Goal: Information Seeking & Learning: Learn about a topic

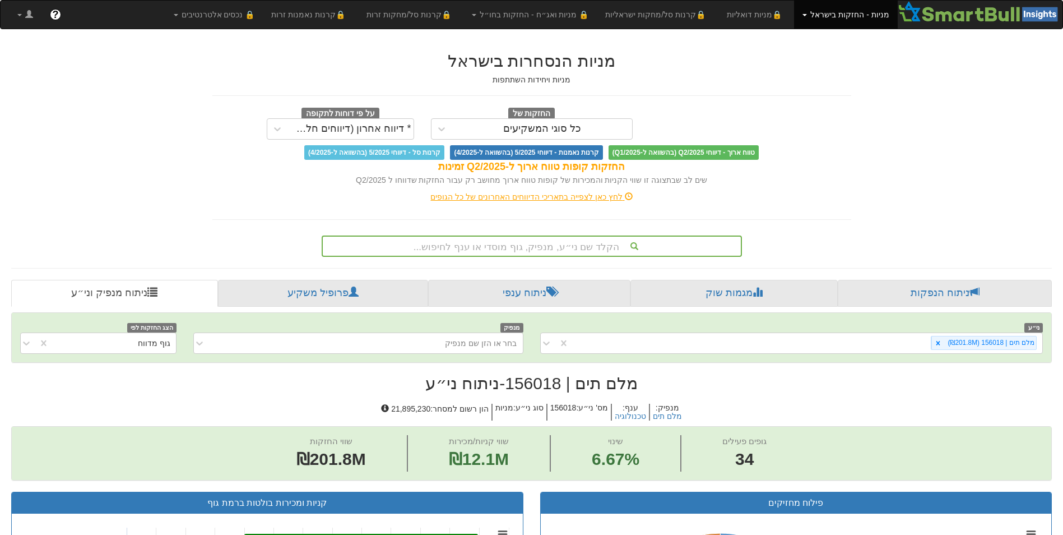
scroll to position [831, 0]
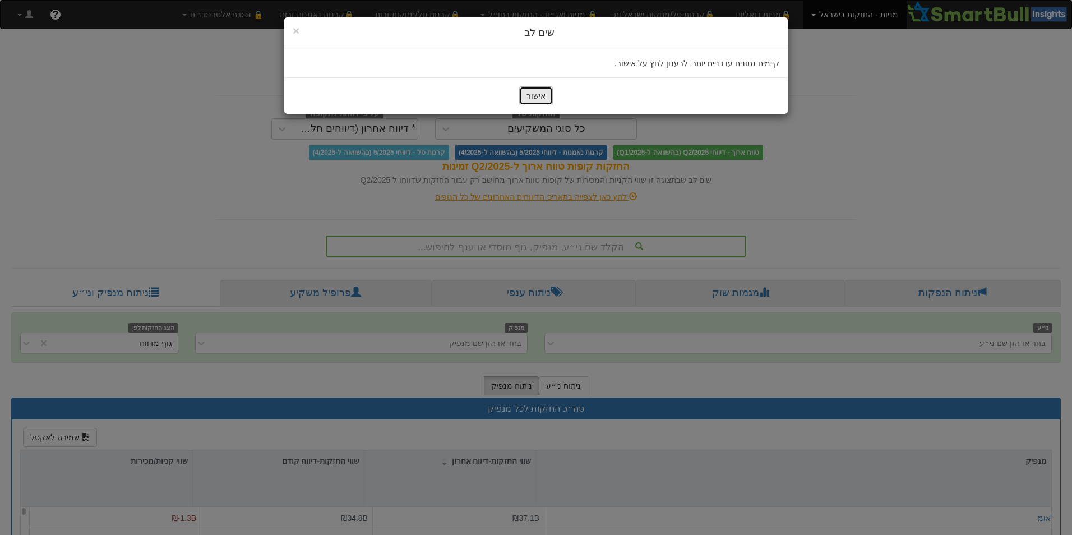
click at [540, 94] on button "אישור" at bounding box center [536, 95] width 34 height 19
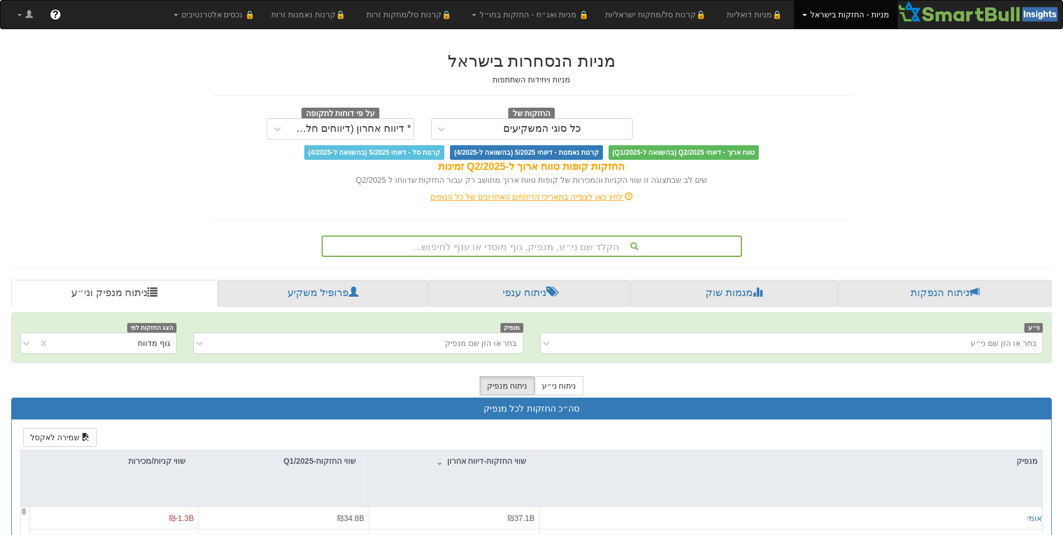
scroll to position [2, 0]
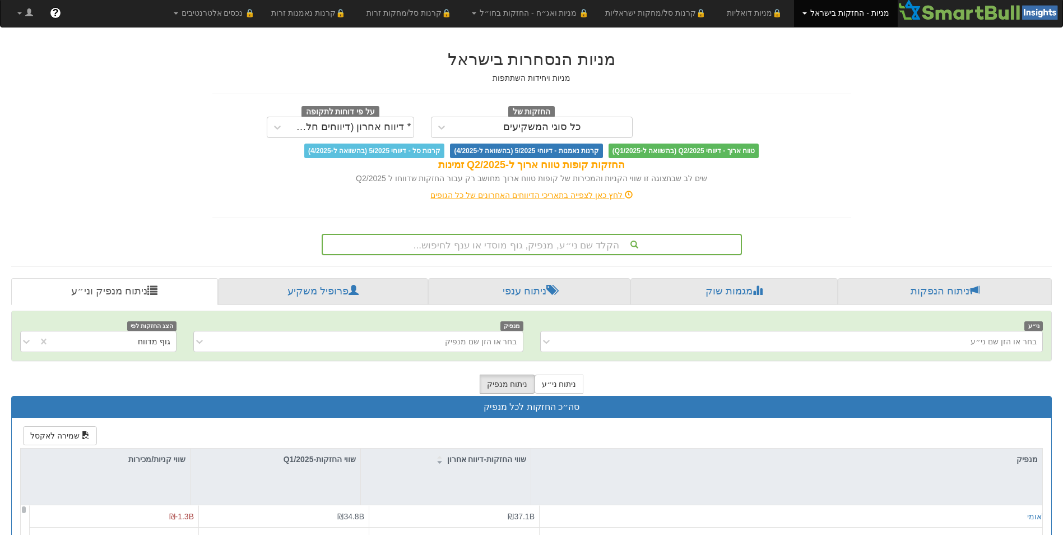
click at [566, 247] on div "הקלד שם ני״ע, מנפיק, גוף מוסדי או ענף לחיפוש..." at bounding box center [532, 244] width 418 height 19
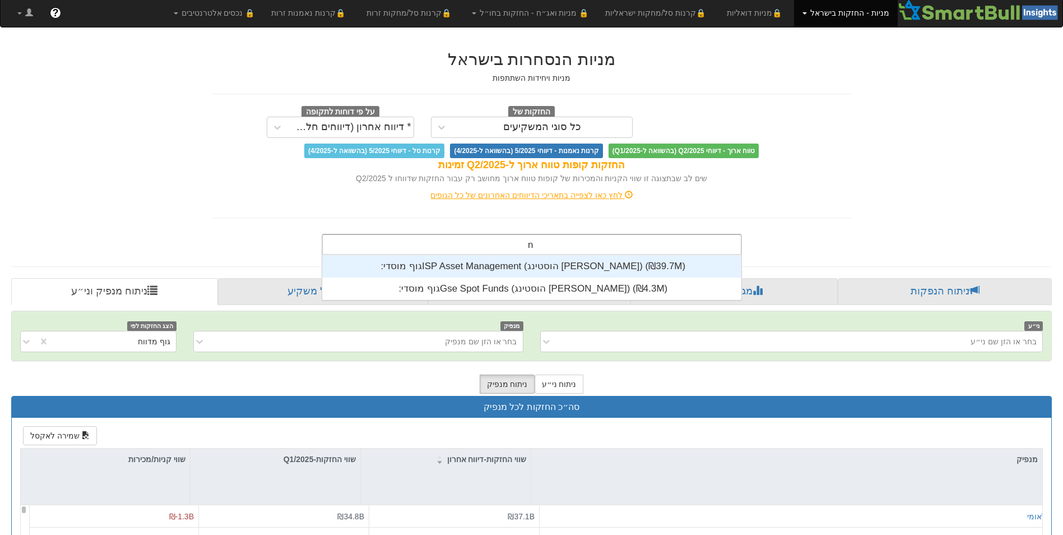
scroll to position [45, 0]
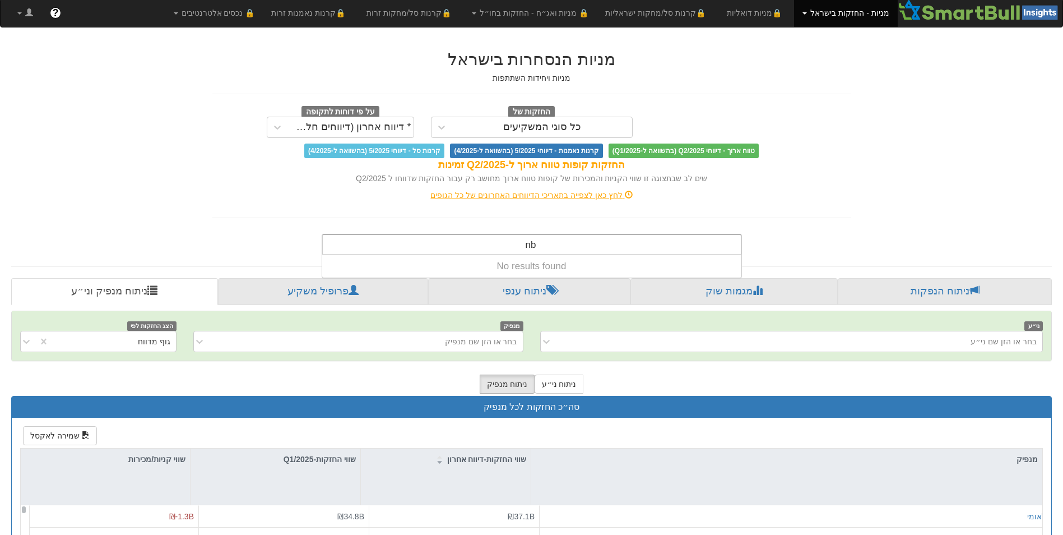
type input "n"
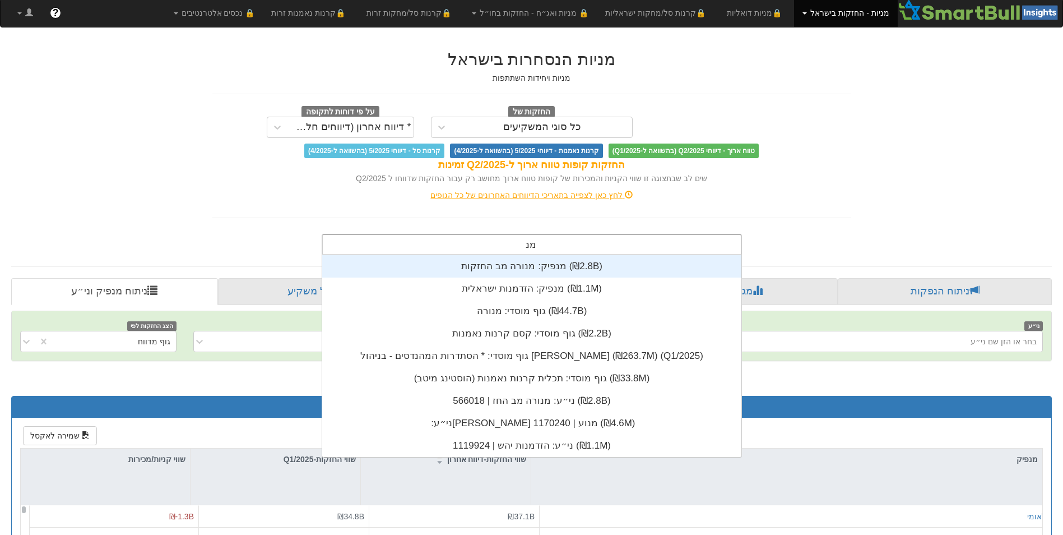
scroll to position [279, 0]
type input "מ"
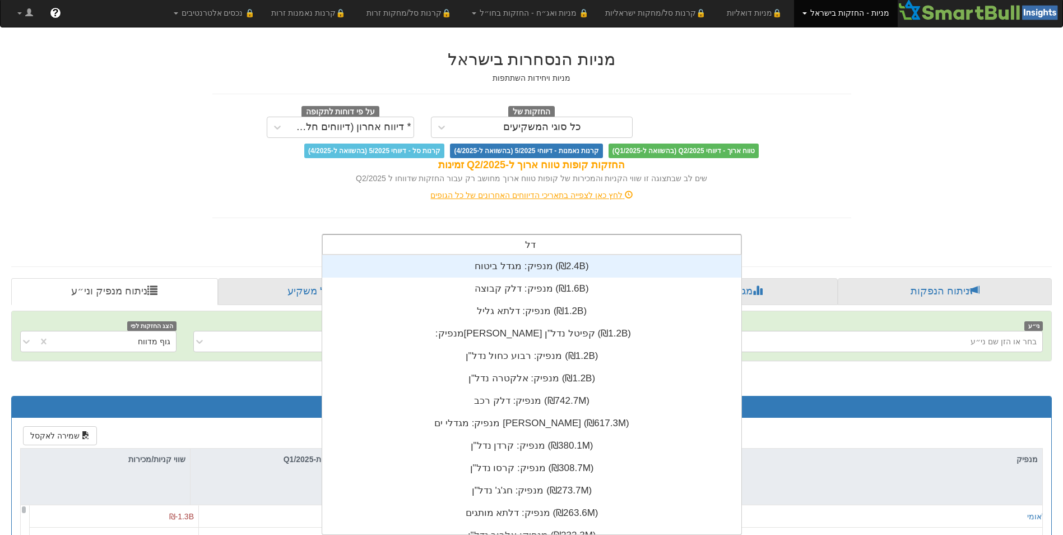
scroll to position [90, 0]
type input "דלתא"
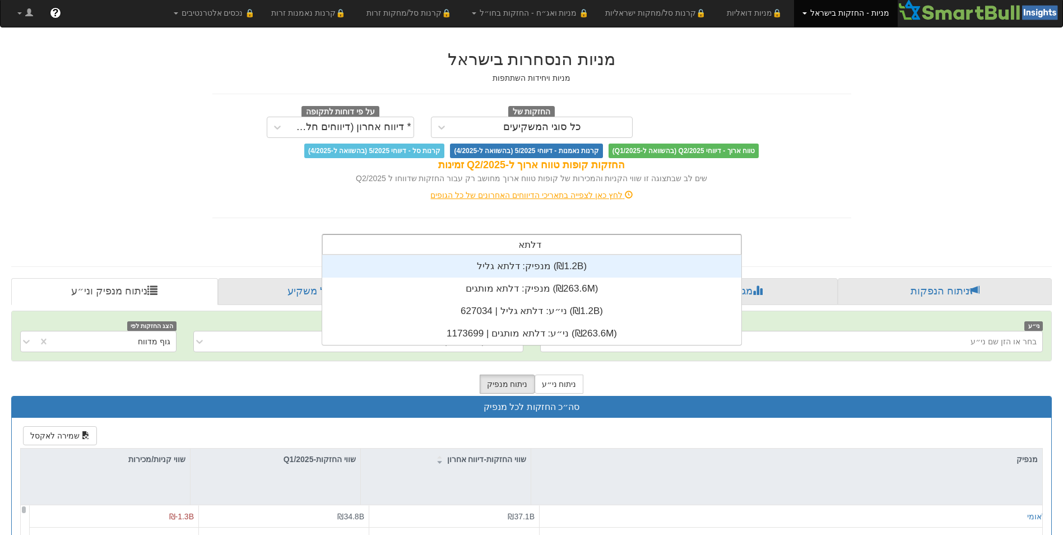
click at [523, 261] on div "מנפיק: ‏דלתא גליל ‎(₪1.2B)‎" at bounding box center [531, 266] width 419 height 22
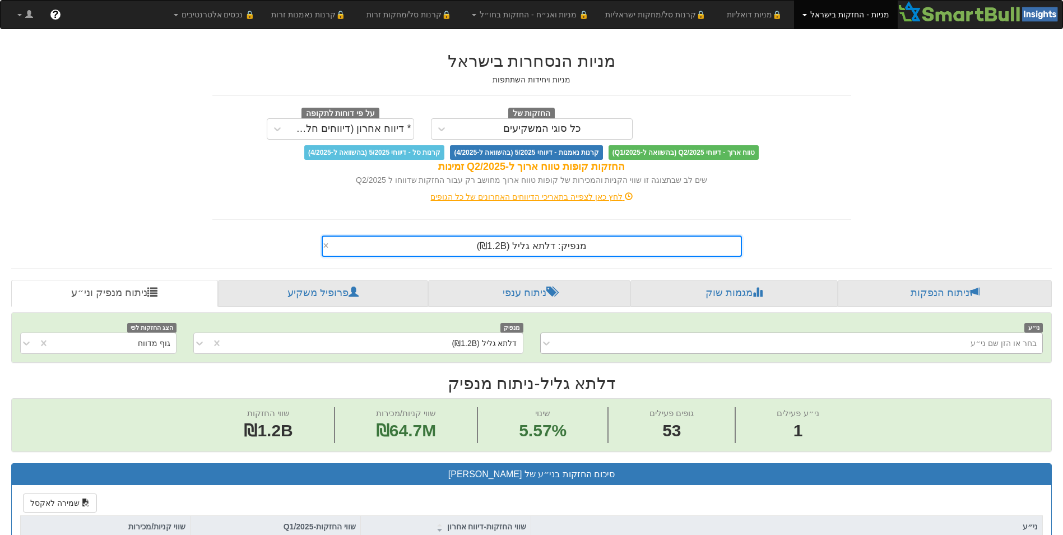
scroll to position [224, 0]
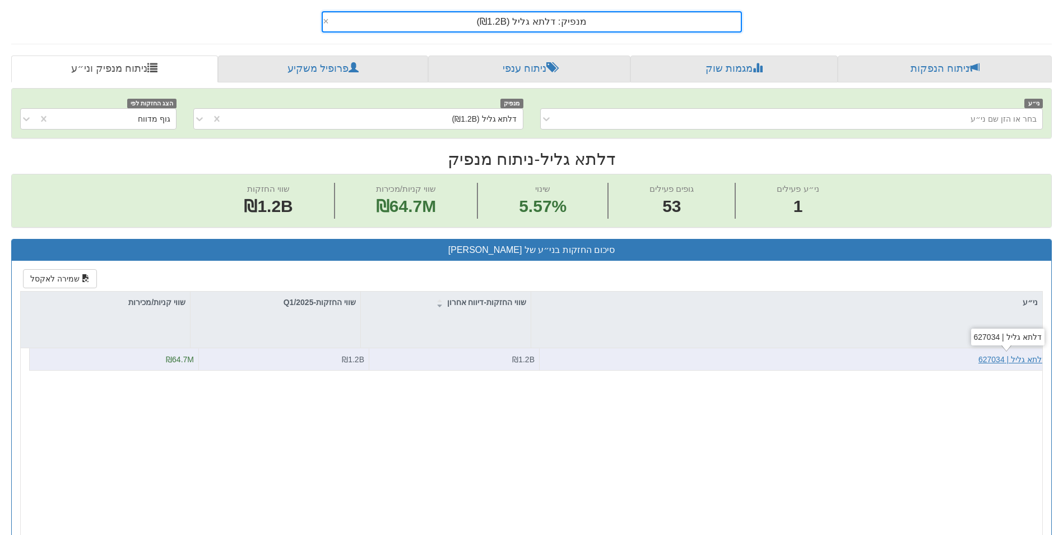
click at [1014, 359] on div "דלתא גליל | 627034" at bounding box center [1013, 359] width 68 height 11
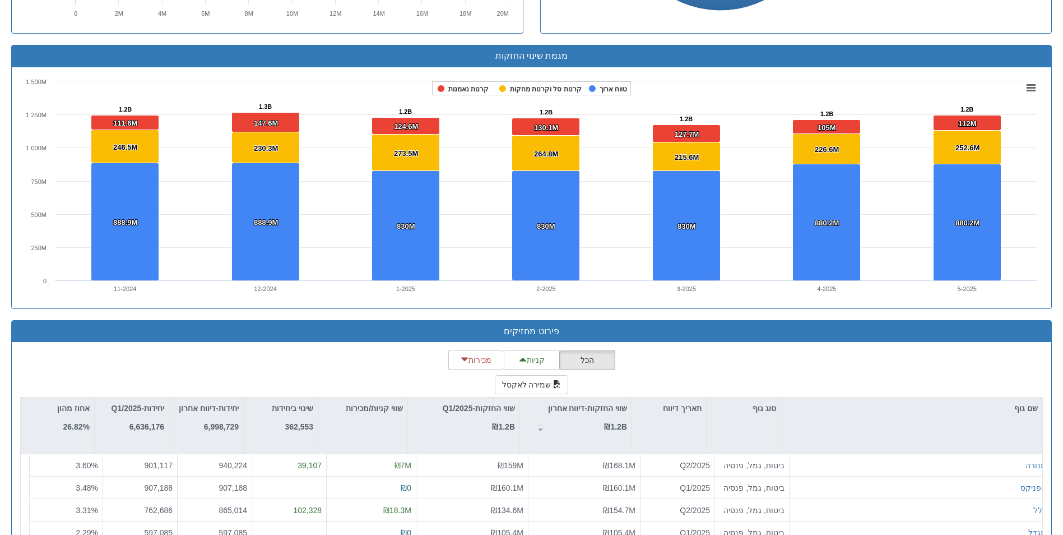
scroll to position [831, 0]
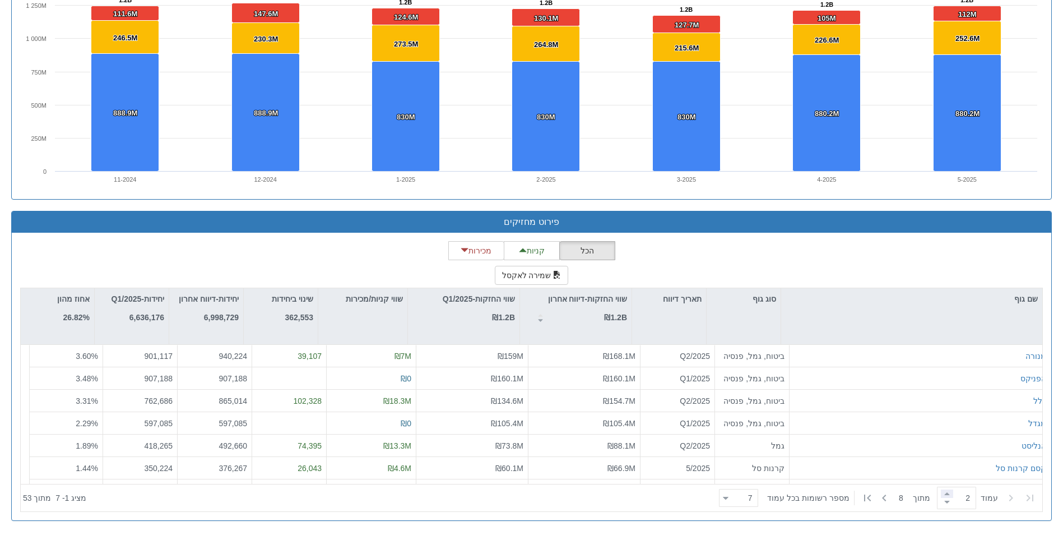
click at [943, 496] on span at bounding box center [947, 493] width 12 height 8
click at [942, 493] on span at bounding box center [947, 493] width 12 height 8
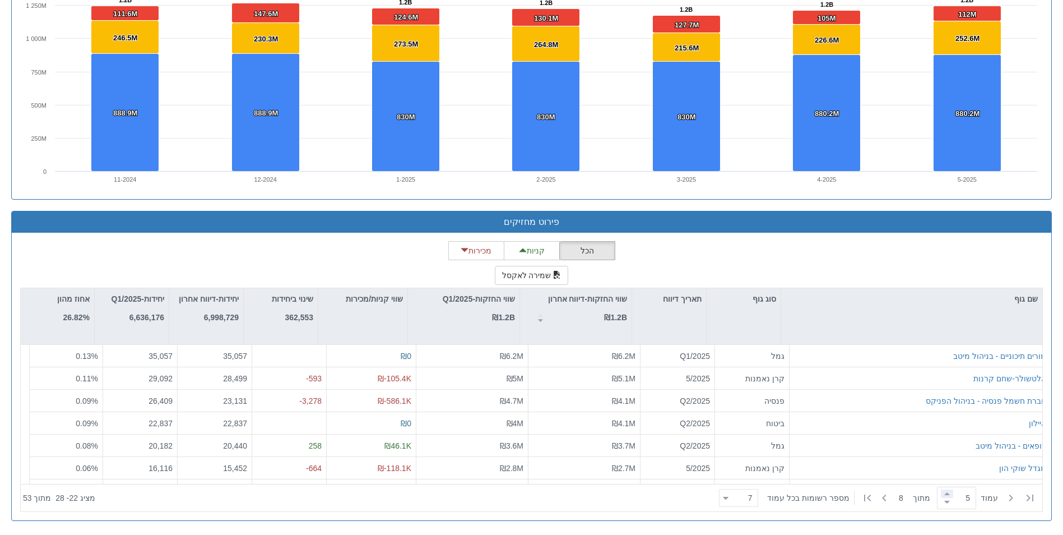
click at [942, 493] on span at bounding box center [947, 493] width 12 height 8
type input "8"
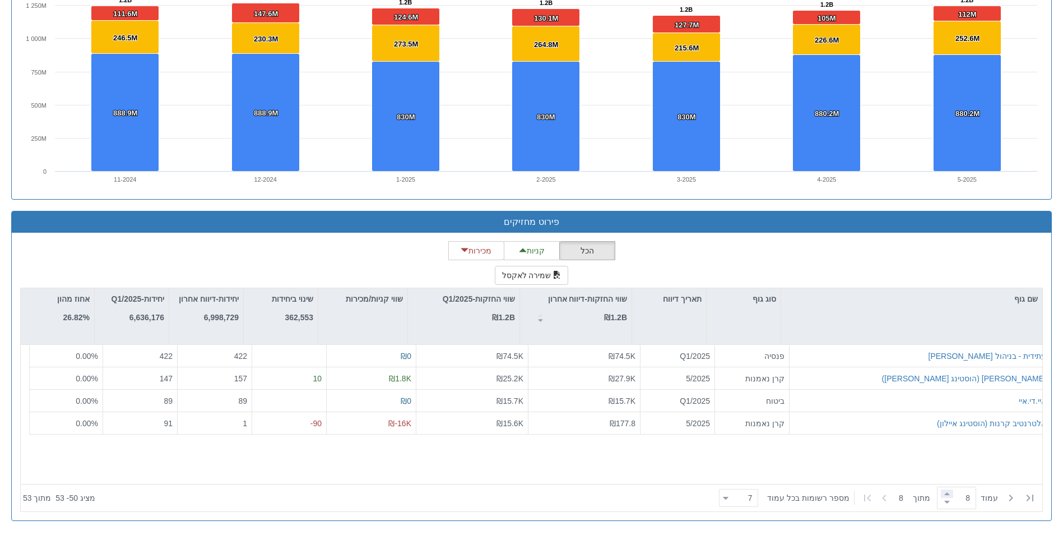
click at [942, 493] on span at bounding box center [947, 493] width 12 height 8
